Goal: Transaction & Acquisition: Purchase product/service

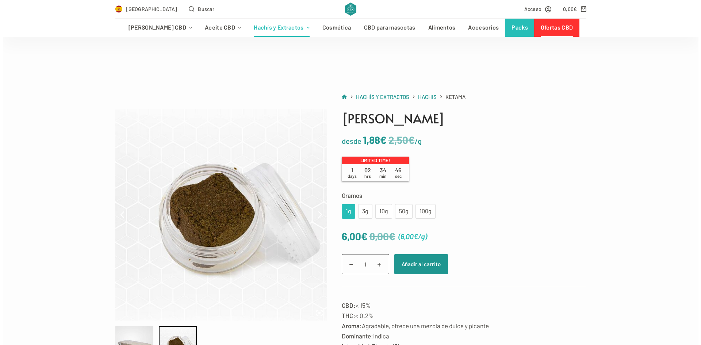
scroll to position [36, 0]
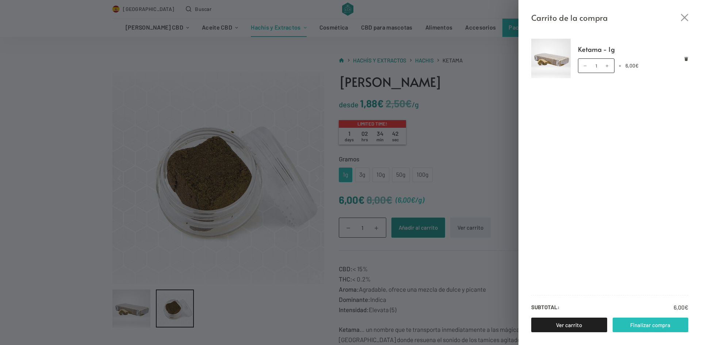
click at [660, 328] on link "Finalizar compra" at bounding box center [650, 324] width 76 height 15
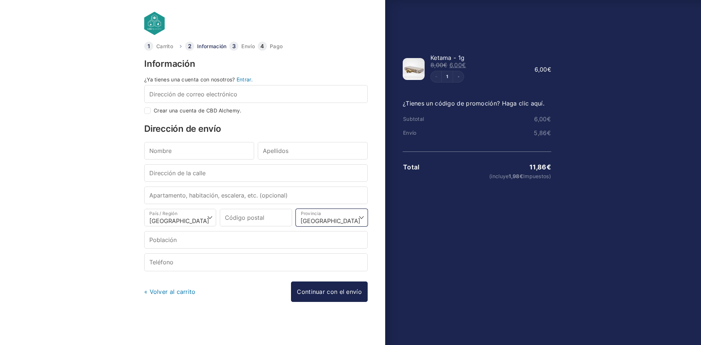
click at [348, 217] on select "Elige una opción… [GEOGRAPHIC_DATA] [GEOGRAPHIC_DATA] [GEOGRAPHIC_DATA] [GEOGRA…" at bounding box center [332, 218] width 72 height 18
select select "MU"
click at [296, 209] on select "Elige una opción… [GEOGRAPHIC_DATA] [GEOGRAPHIC_DATA] [GEOGRAPHIC_DATA] [GEOGRA…" at bounding box center [332, 218] width 72 height 18
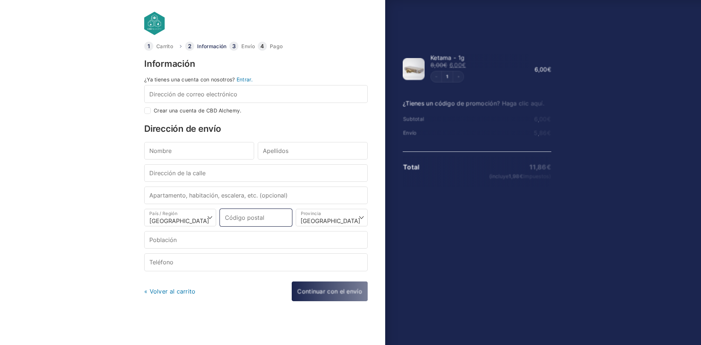
click at [277, 223] on input "Código postal *" at bounding box center [256, 218] width 72 height 18
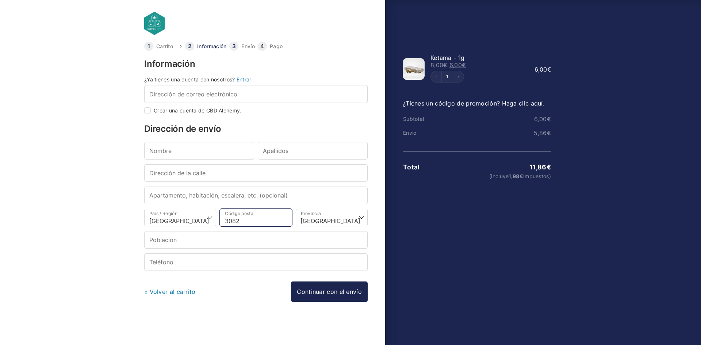
type input "30820"
type input "Alcantarilla"
type input "30820"
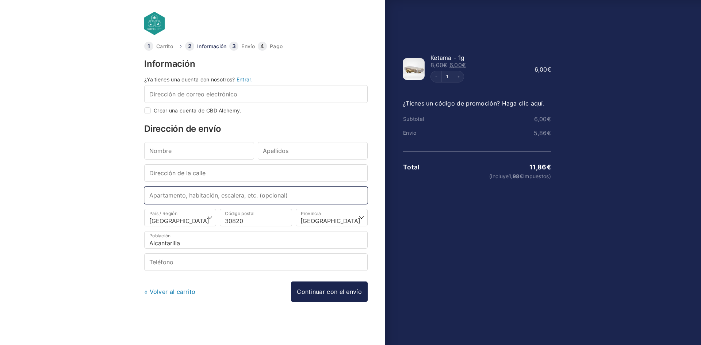
click at [194, 202] on input "Apartamento, habitación, escalera, etc. (opcional)" at bounding box center [255, 195] width 223 height 18
type input "n"
type input "Numero 19 piso 1D"
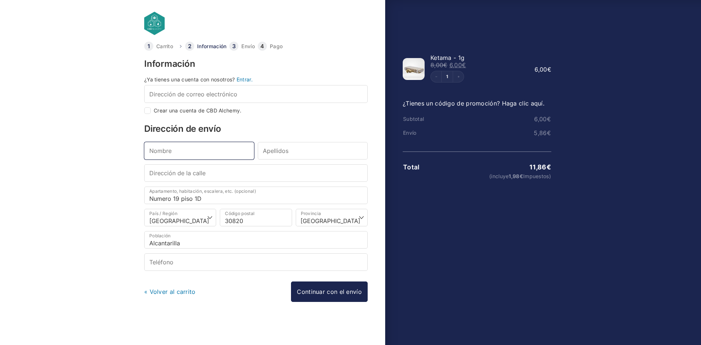
click at [185, 148] on input "Nombre *" at bounding box center [199, 151] width 110 height 18
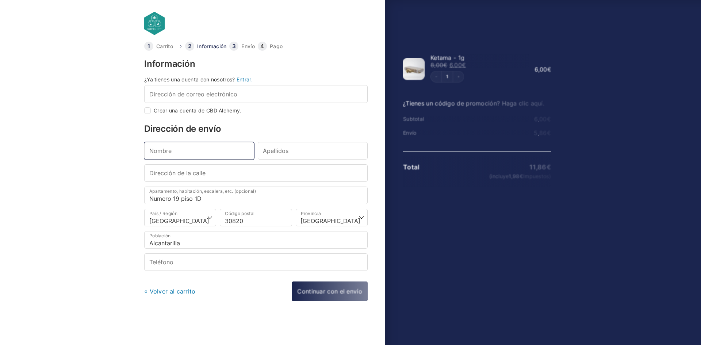
type input "a"
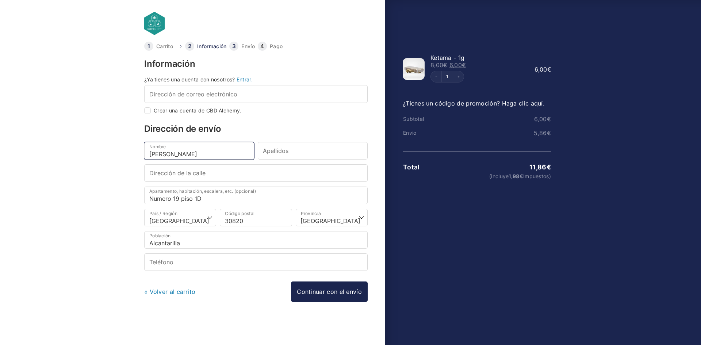
type input "Ali"
click at [284, 155] on input "Apellidos *" at bounding box center [313, 151] width 110 height 18
type input "Fariss"
click at [272, 171] on input "Dirección de la calle *" at bounding box center [255, 173] width 223 height 18
type input "Calle sevilla 30820"
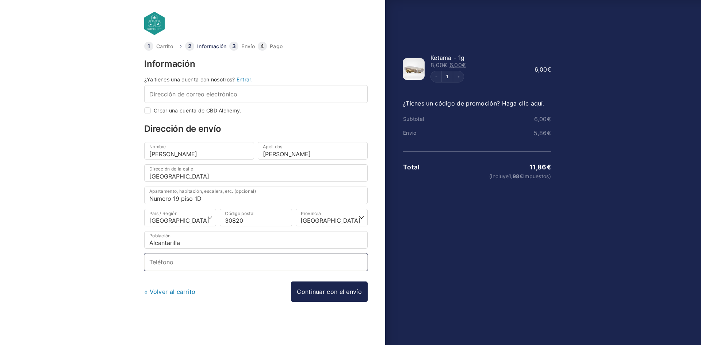
click at [270, 268] on input "Teléfono *" at bounding box center [255, 262] width 223 height 18
type input "602555672"
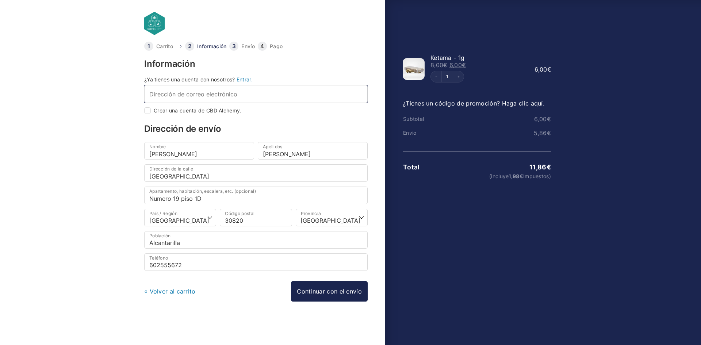
click at [254, 96] on input "Dirección de correo electrónico *" at bounding box center [255, 94] width 223 height 18
type input "fam"
checkbox input "true"
type input "familiaflor333@gmail.com"
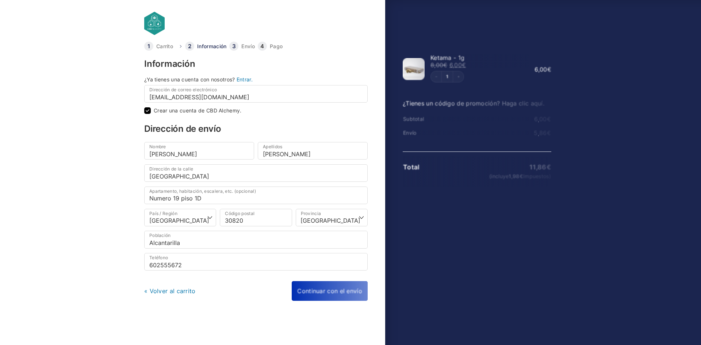
click at [316, 285] on div "« Volver al carrito Continuar con el envío Continuar con el pago" at bounding box center [255, 291] width 223 height 20
